Goal: Find specific page/section: Find specific page/section

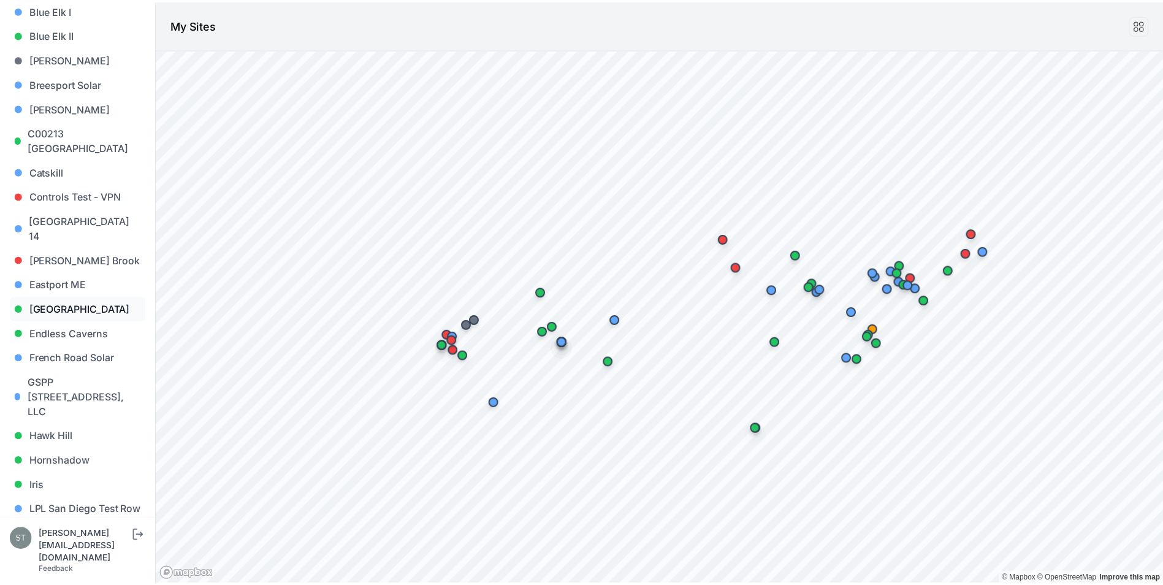
scroll to position [429, 0]
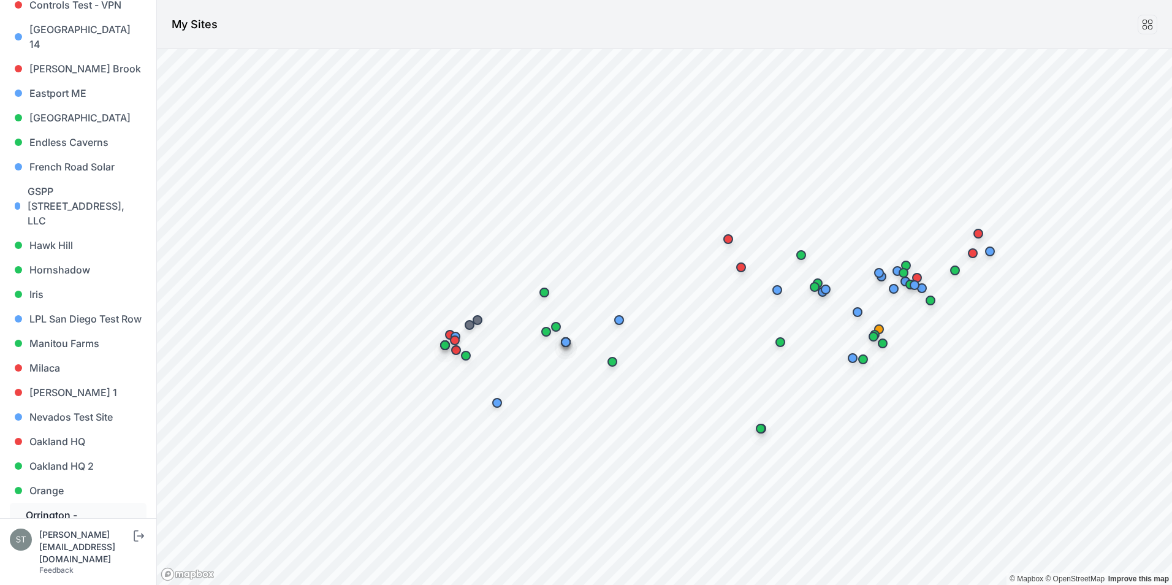
click at [58, 511] on link "Orrington - [PERSON_NAME][GEOGRAPHIC_DATA]" at bounding box center [78, 530] width 137 height 54
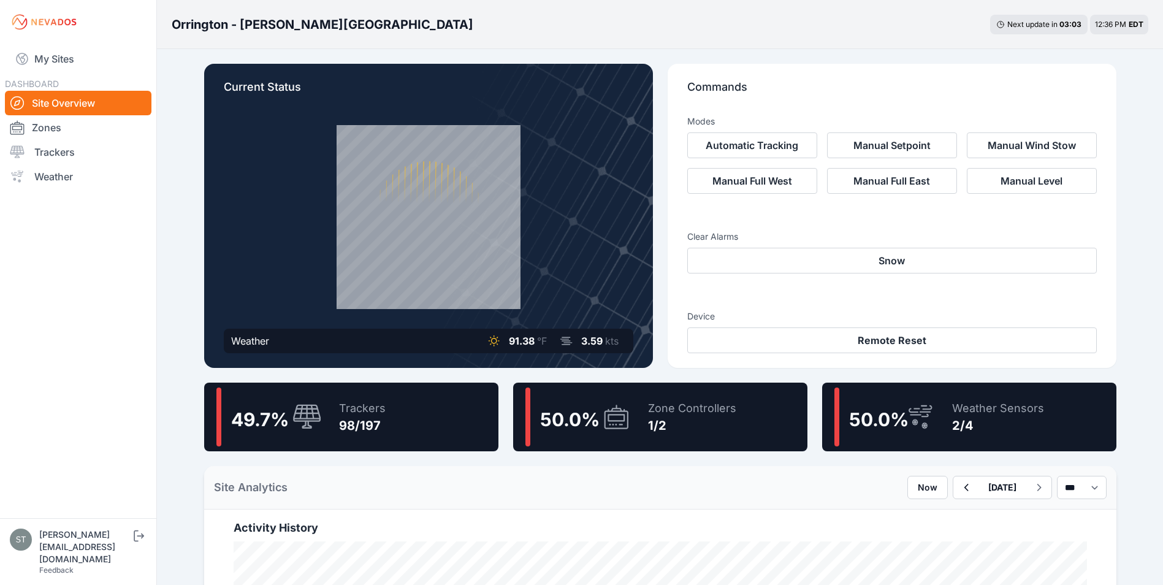
click at [665, 426] on div "1/2" at bounding box center [692, 425] width 88 height 17
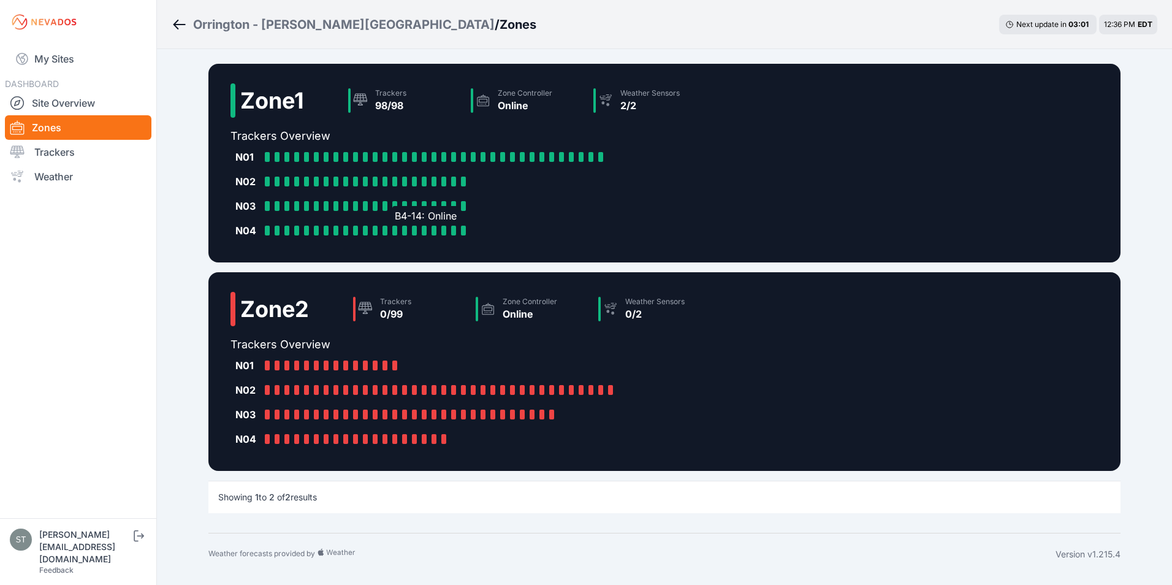
click at [395, 229] on div at bounding box center [394, 231] width 5 height 10
click at [396, 366] on div at bounding box center [394, 366] width 5 height 10
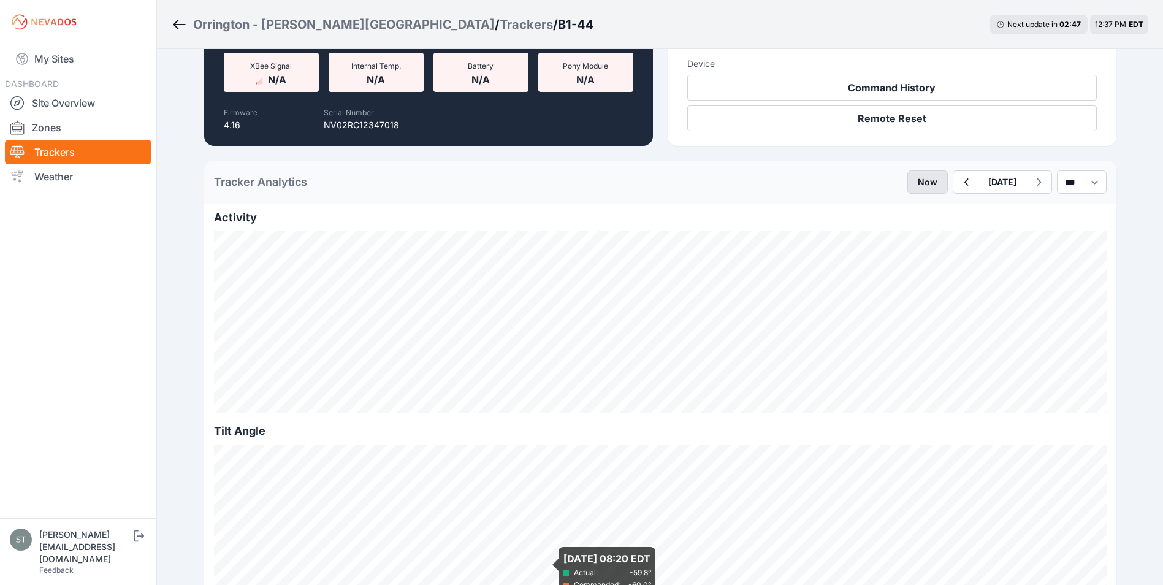
scroll to position [184, 0]
